Goal: Task Accomplishment & Management: Complete application form

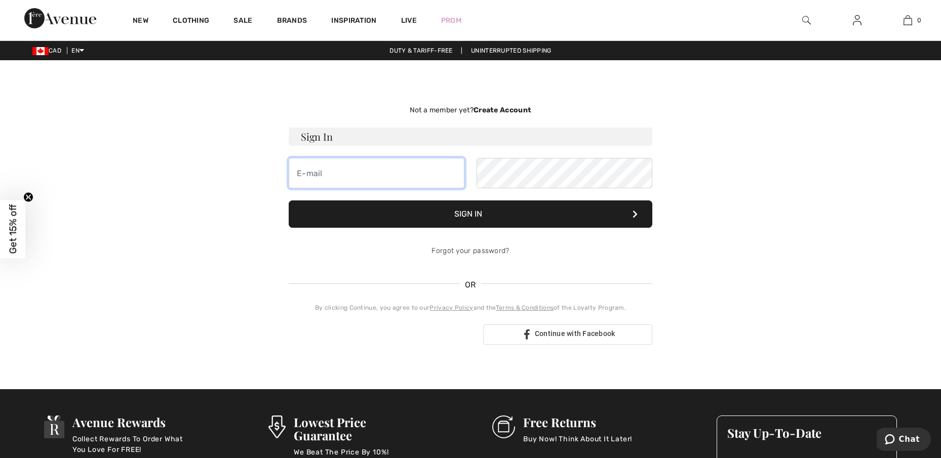
type input "[PERSON_NAME][EMAIL_ADDRESS][DOMAIN_NAME]"
drag, startPoint x: 412, startPoint y: 179, endPoint x: 218, endPoint y: 149, distance: 196.7
click at [134, 152] on div "Not a member yet? Create Account Sign In [PERSON_NAME][EMAIL_ADDRESS][DOMAIN_NA…" at bounding box center [470, 225] width 697 height 280
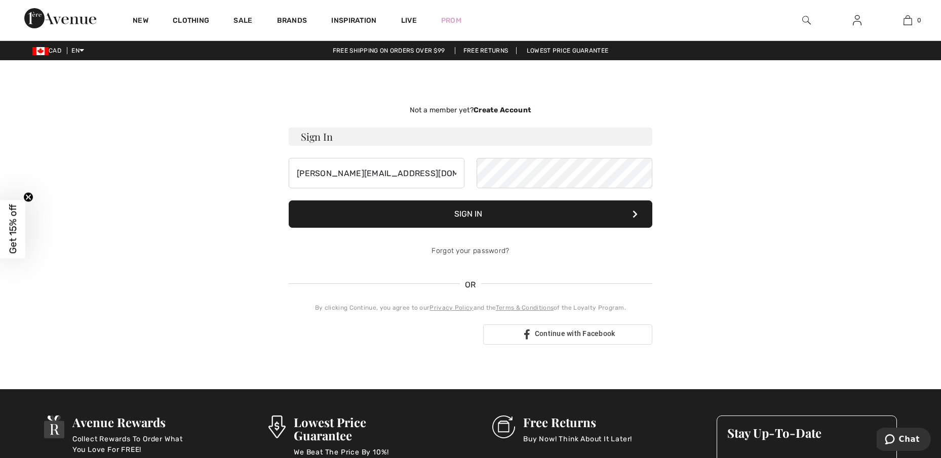
click at [496, 108] on strong "Create Account" at bounding box center [502, 110] width 58 height 9
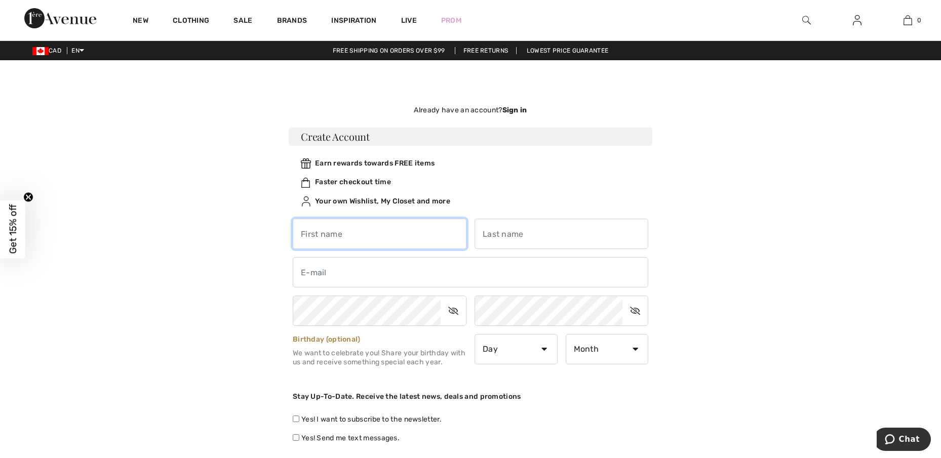
click at [394, 236] on input "text" at bounding box center [380, 234] width 174 height 30
type input "[PERSON_NAME]"
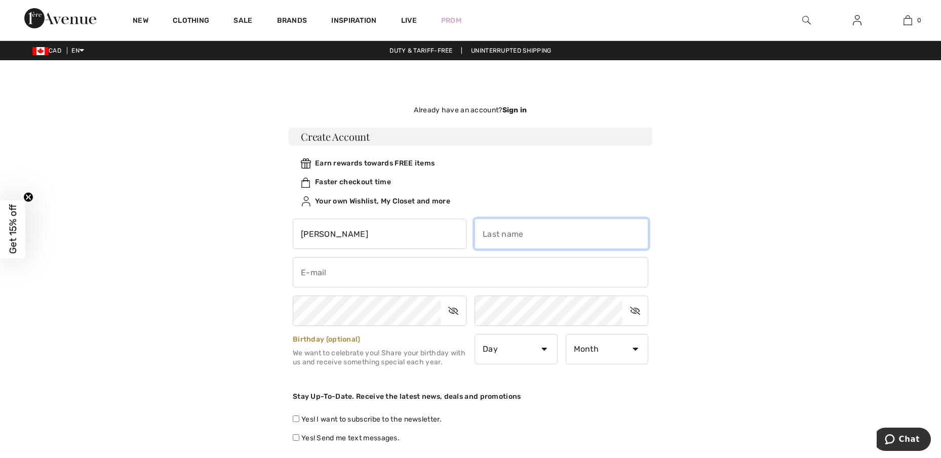
drag, startPoint x: 545, startPoint y: 237, endPoint x: 551, endPoint y: 234, distance: 6.1
click at [546, 236] on input "text" at bounding box center [561, 234] width 174 height 30
type input "[PERSON_NAME]"
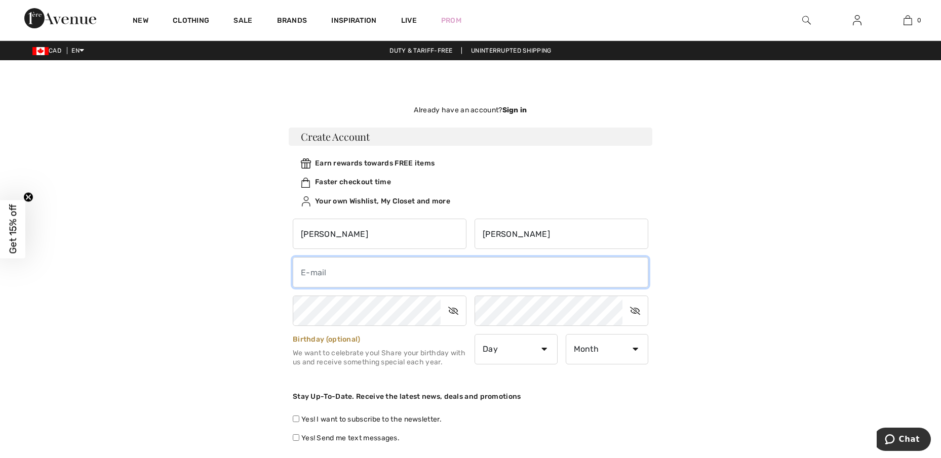
click at [354, 277] on input "email" at bounding box center [470, 272] width 355 height 30
type input "[EMAIL_ADDRESS][DOMAIN_NAME]"
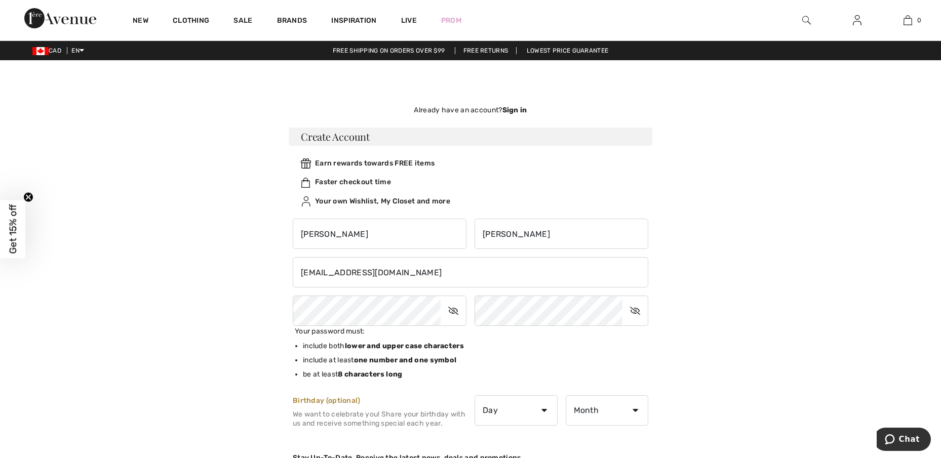
drag, startPoint x: 792, startPoint y: 166, endPoint x: 772, endPoint y: 172, distance: 21.1
click at [792, 166] on div "Not a member yet? Create Account Sign In [PERSON_NAME][EMAIL_ADDRESS][DOMAIN_NA…" at bounding box center [470, 366] width 697 height 562
click at [457, 308] on icon at bounding box center [452, 310] width 25 height 23
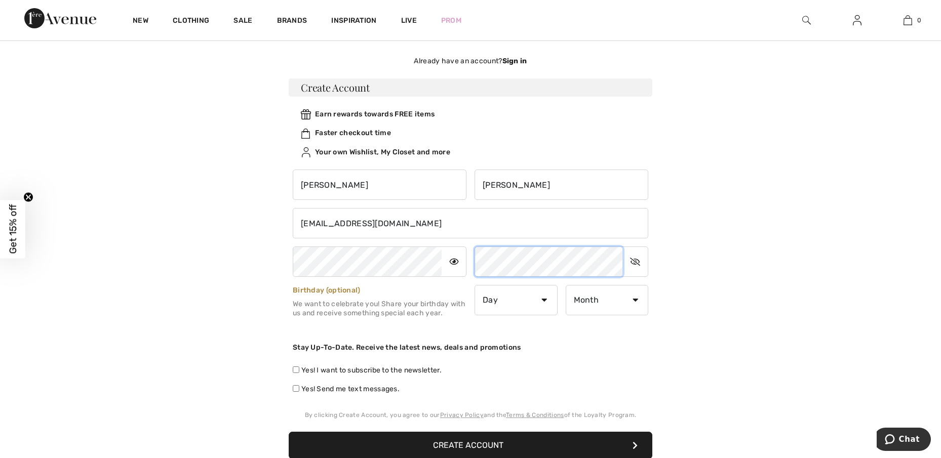
scroll to position [51, 0]
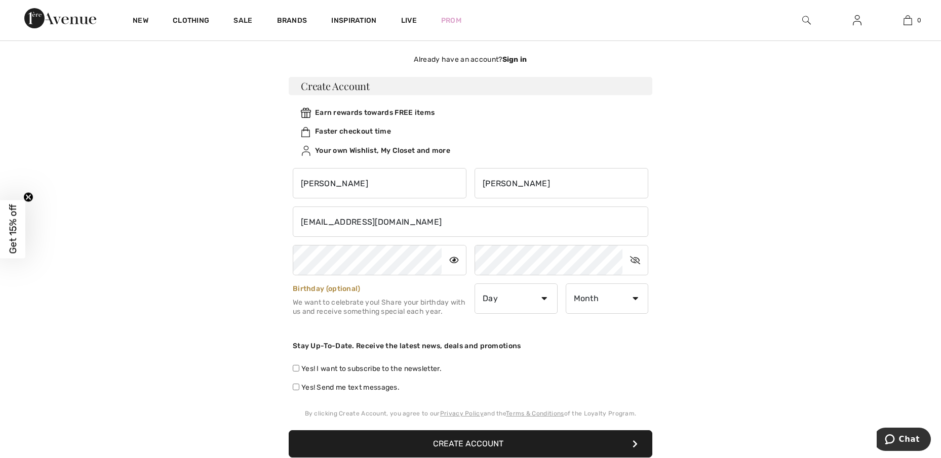
click at [816, 201] on div "Not a member yet? Create Account Sign In [PERSON_NAME][EMAIL_ADDRESS][DOMAIN_NA…" at bounding box center [470, 284] width 697 height 501
click at [501, 447] on button "Create Account" at bounding box center [471, 443] width 364 height 27
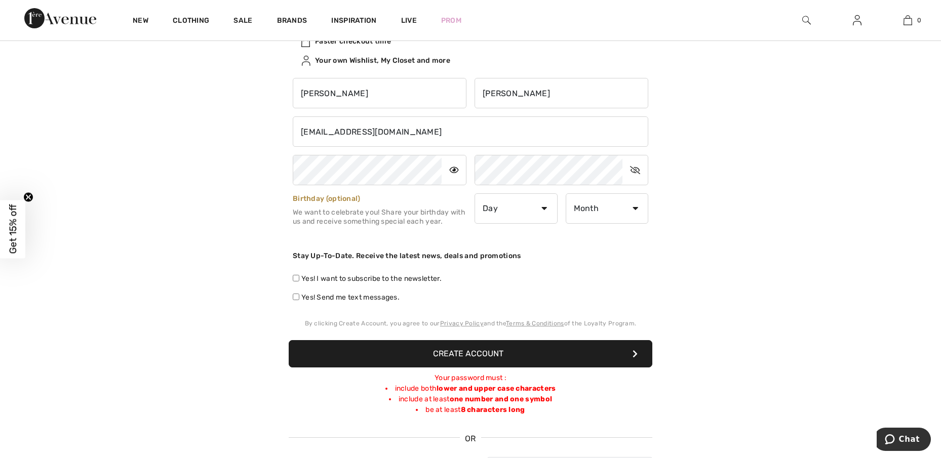
scroll to position [152, 0]
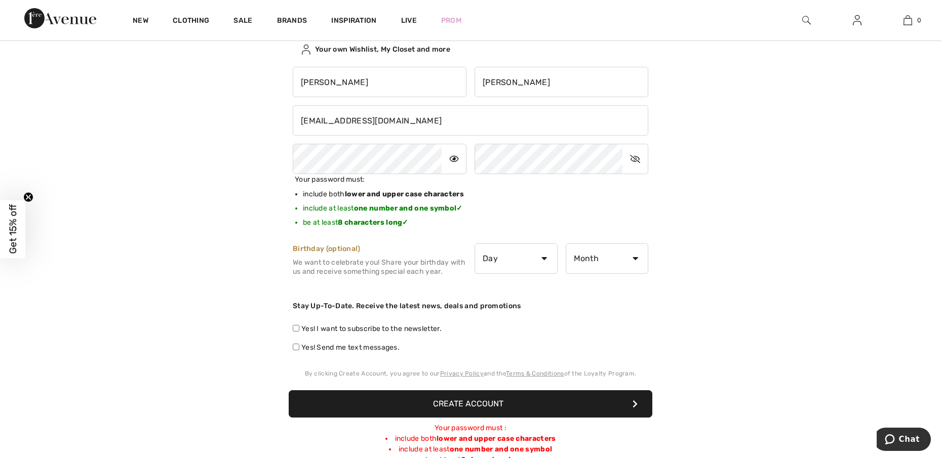
click at [637, 161] on icon at bounding box center [634, 158] width 25 height 23
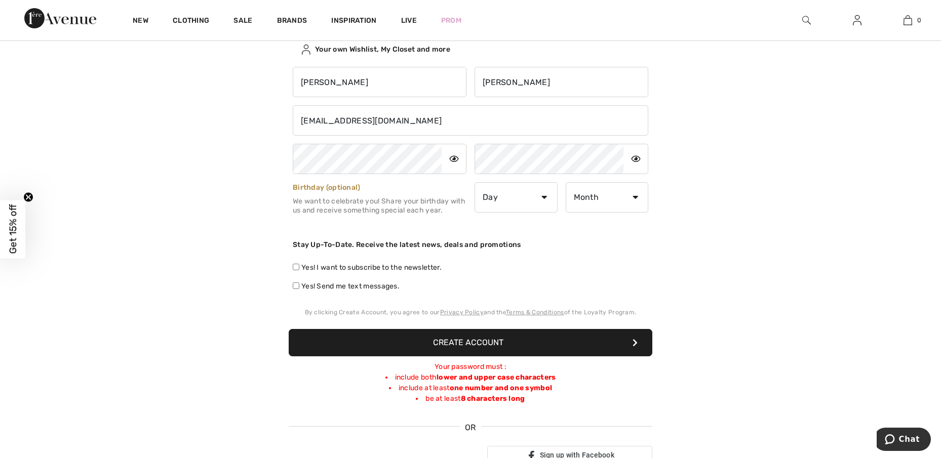
drag, startPoint x: 822, startPoint y: 97, endPoint x: 827, endPoint y: 98, distance: 5.1
click at [827, 98] on main "Not a member yet? Create Account Sign In [PERSON_NAME][EMAIL_ADDRESS][DOMAIN_NA…" at bounding box center [470, 210] width 941 height 554
click at [495, 340] on button "Create Account" at bounding box center [471, 342] width 364 height 27
